Goal: Information Seeking & Learning: Learn about a topic

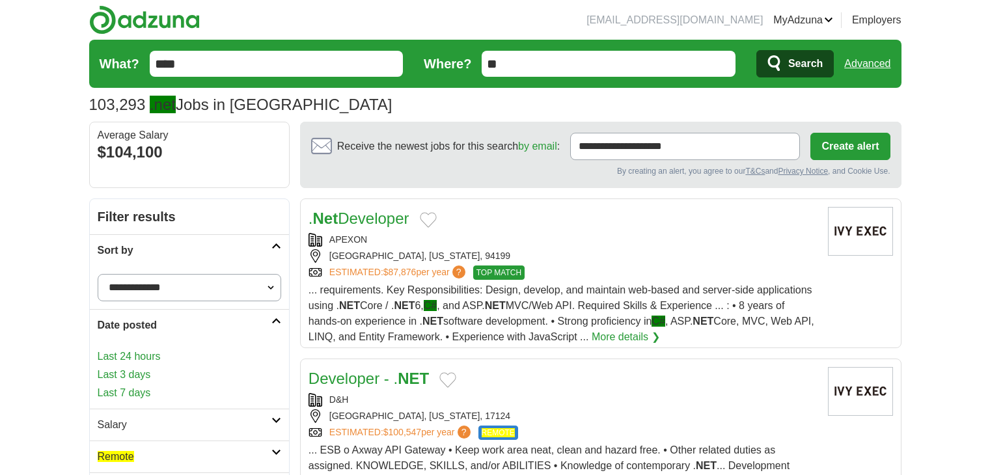
scroll to position [161, 0]
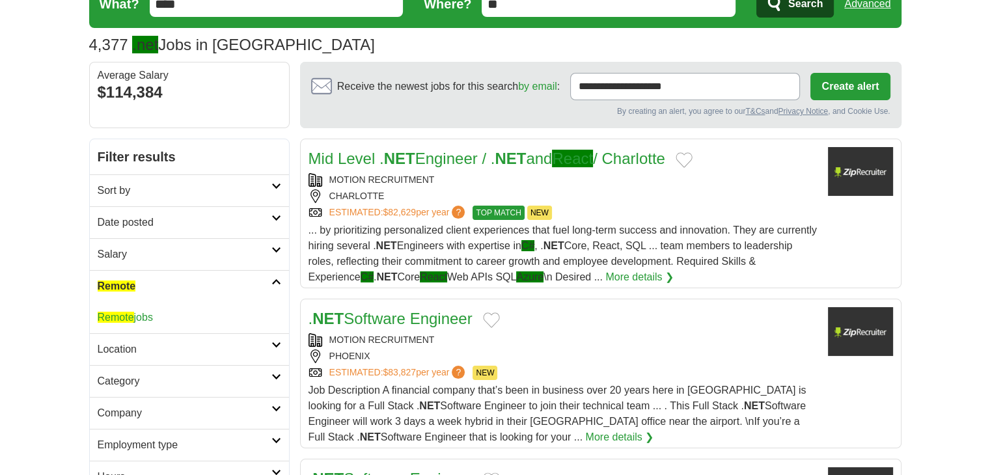
click at [130, 318] on span "Remote" at bounding box center [116, 317] width 36 height 11
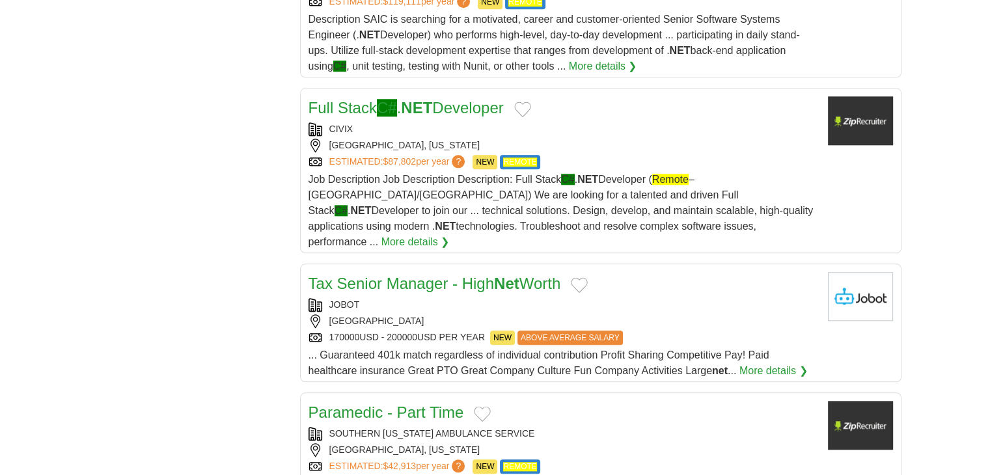
scroll to position [1287, 0]
